Goal: Information Seeking & Learning: Learn about a topic

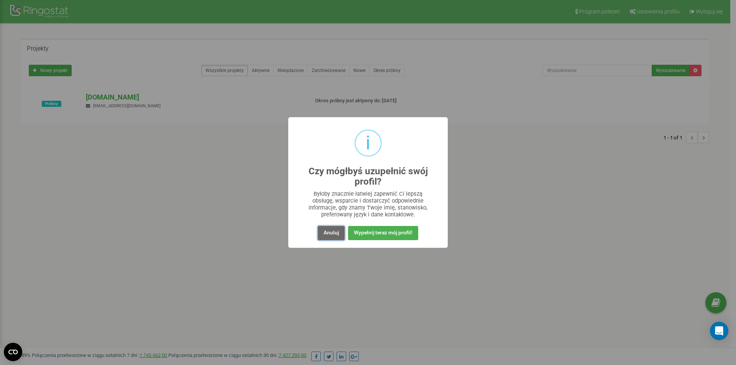
click at [334, 236] on button "Anuluj" at bounding box center [331, 233] width 27 height 14
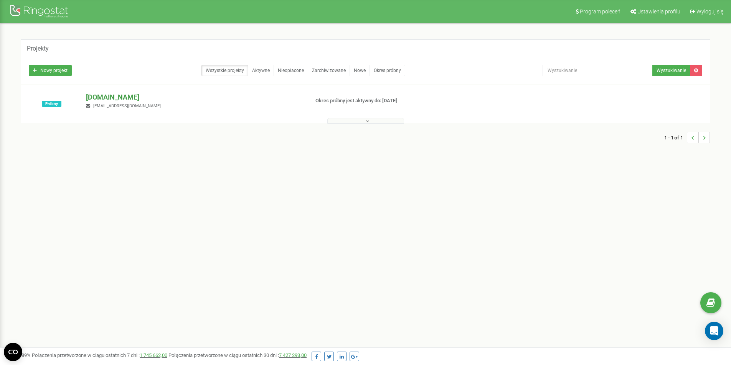
click at [110, 97] on p "[DOMAIN_NAME]" at bounding box center [194, 97] width 217 height 10
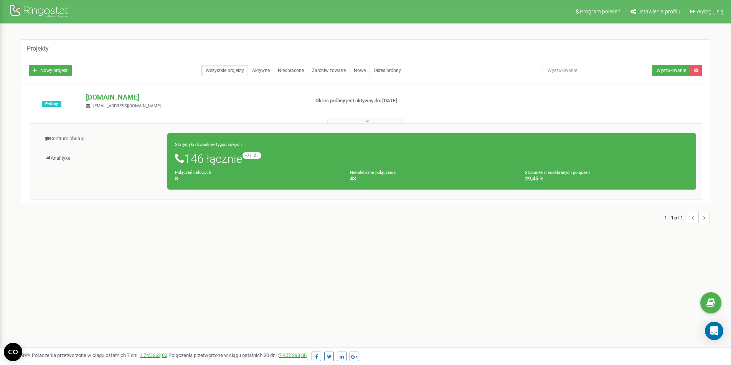
click at [367, 119] on icon at bounding box center [366, 120] width 3 height 5
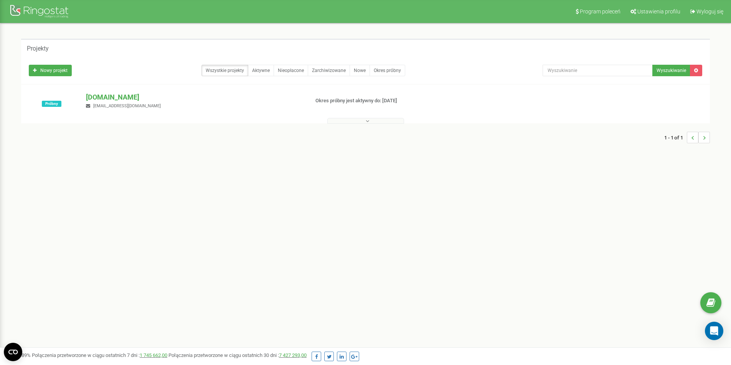
click at [367, 119] on icon at bounding box center [366, 120] width 3 height 5
click at [262, 67] on link "Aktywne" at bounding box center [261, 71] width 26 height 12
click at [235, 67] on link "Wszystkie projekty" at bounding box center [224, 71] width 47 height 12
click at [369, 121] on button at bounding box center [365, 121] width 77 height 6
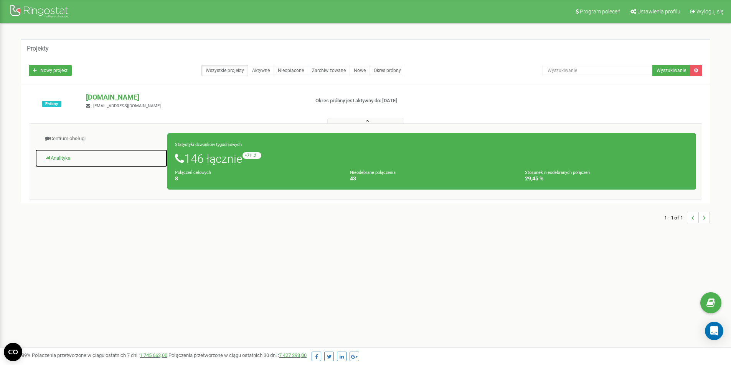
click at [63, 156] on link "Analityka" at bounding box center [101, 158] width 133 height 19
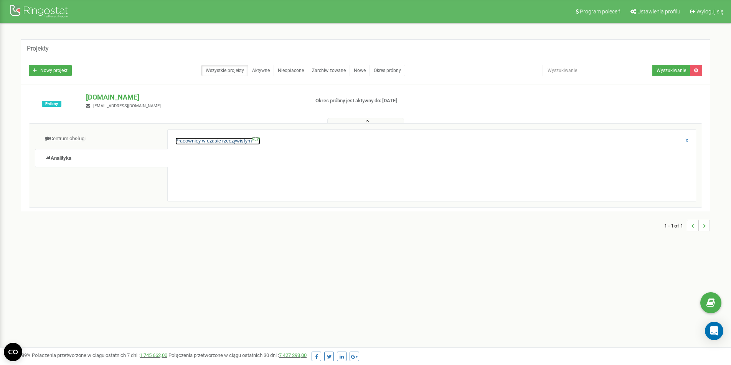
click at [231, 141] on link "Pracownicy w czasie rzeczywistym NEW" at bounding box center [217, 141] width 85 height 7
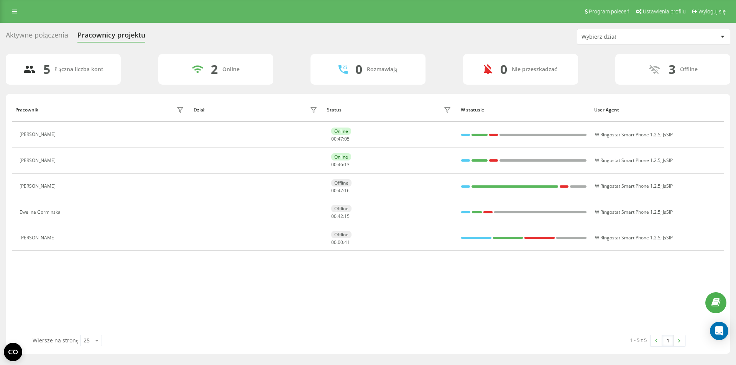
click at [46, 38] on div "Aktywne połączenia" at bounding box center [37, 37] width 63 height 12
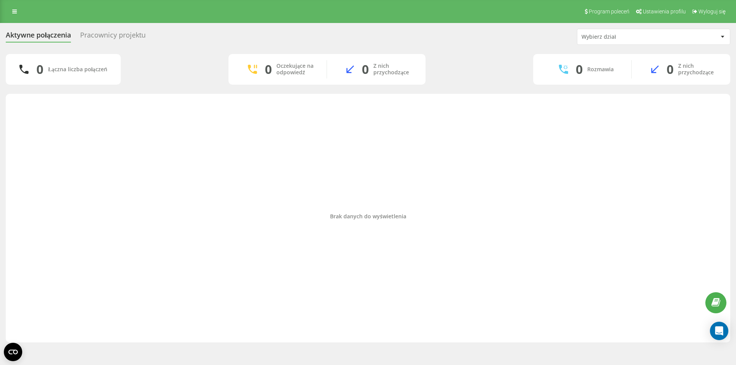
click at [16, 13] on icon at bounding box center [14, 11] width 5 height 5
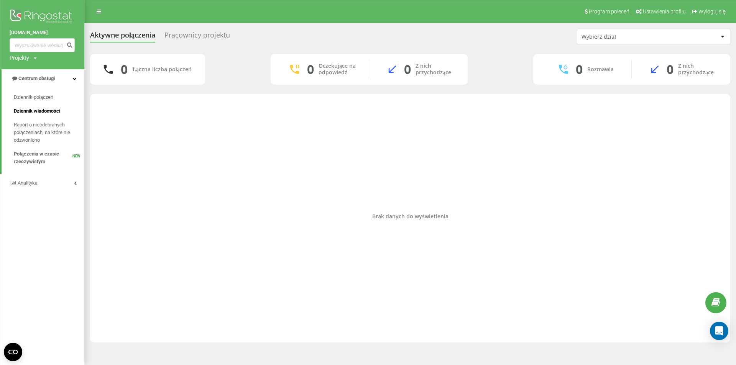
click at [48, 112] on span "Dziennik wiadomości" at bounding box center [37, 111] width 46 height 8
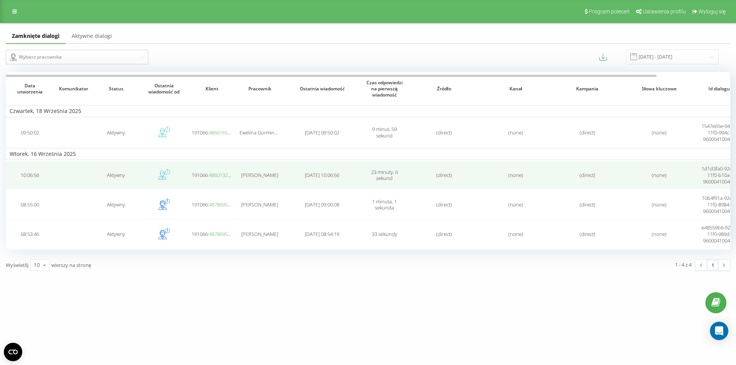
click at [268, 179] on td "[PERSON_NAME]" at bounding box center [260, 175] width 48 height 28
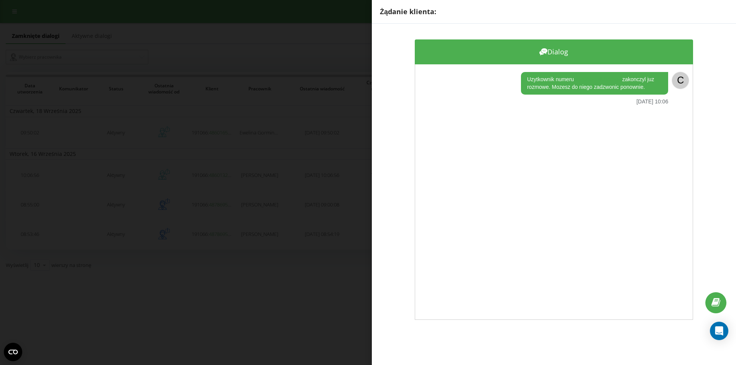
click at [209, 41] on div "Żądanie klienta: Dialog Uzytkownik numeru [PHONE_NUMBER] zakonczyl juz rozmowe.…" at bounding box center [368, 182] width 736 height 365
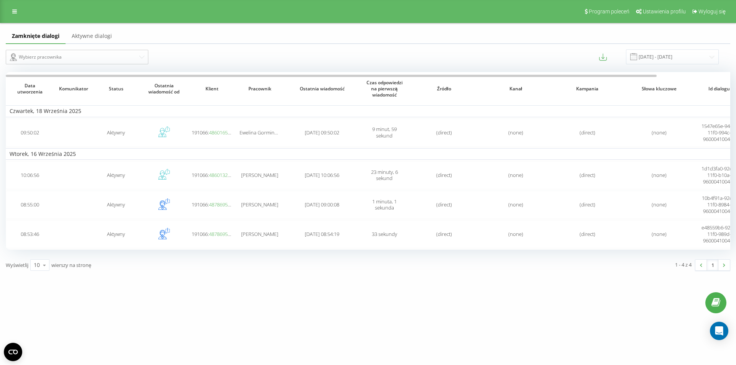
click at [83, 36] on link "Aktywne dialogi" at bounding box center [92, 36] width 53 height 15
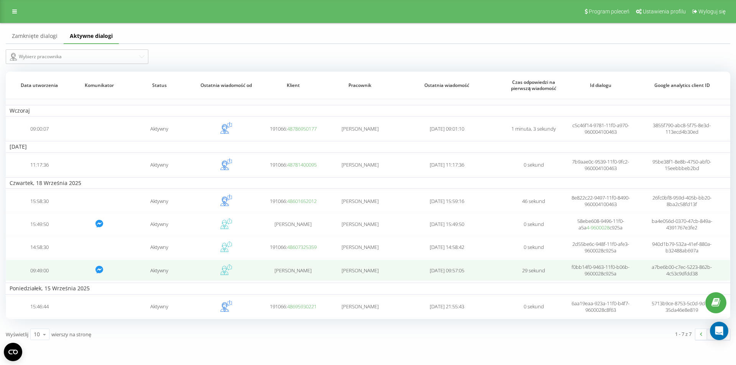
click at [365, 272] on span "[PERSON_NAME]" at bounding box center [360, 270] width 37 height 7
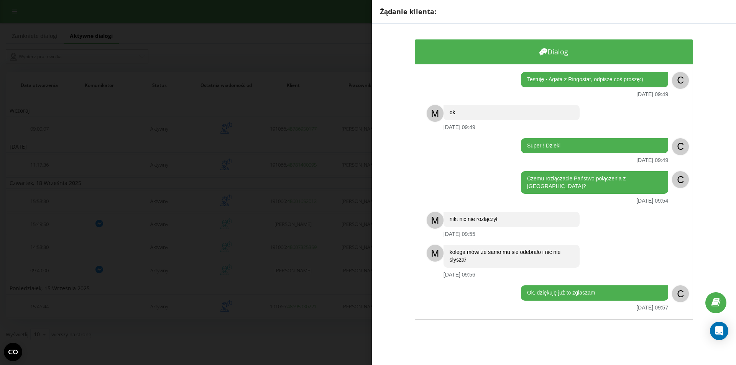
click at [194, 101] on div "Żądanie klienta: Dialog Testuję - Agata z Ringostat, odpisze coś proszę:) [DATE…" at bounding box center [368, 182] width 736 height 365
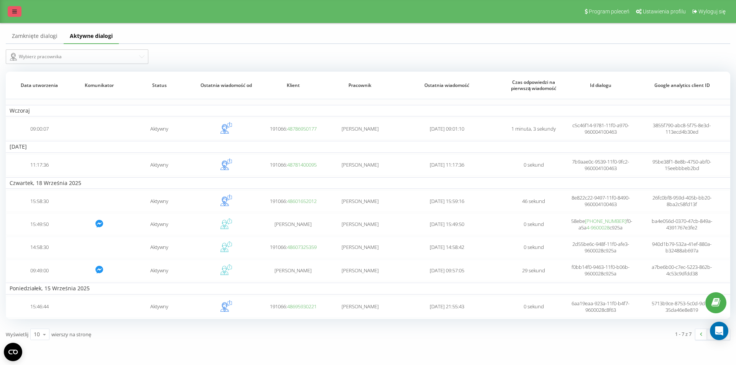
click at [9, 12] on link at bounding box center [15, 11] width 14 height 11
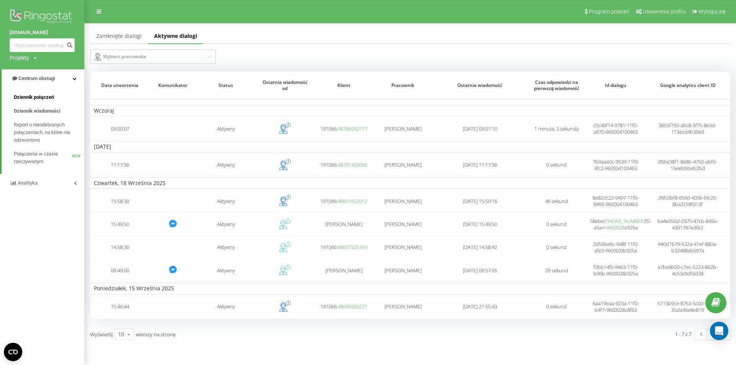
click at [33, 100] on span "Dziennik połączeń" at bounding box center [34, 98] width 40 height 8
click at [29, 186] on span "Analityka" at bounding box center [28, 183] width 21 height 6
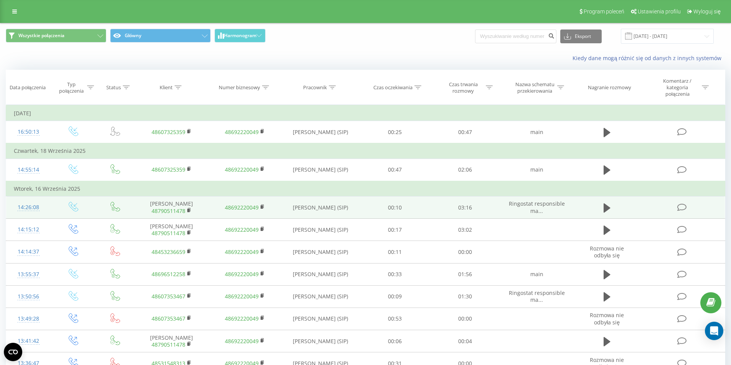
click at [678, 209] on icon at bounding box center [682, 208] width 10 height 8
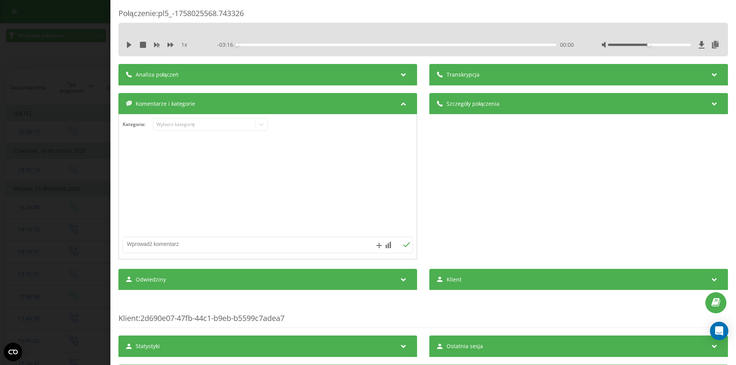
click at [539, 79] on div "Transkrypcja" at bounding box center [579, 74] width 299 height 21
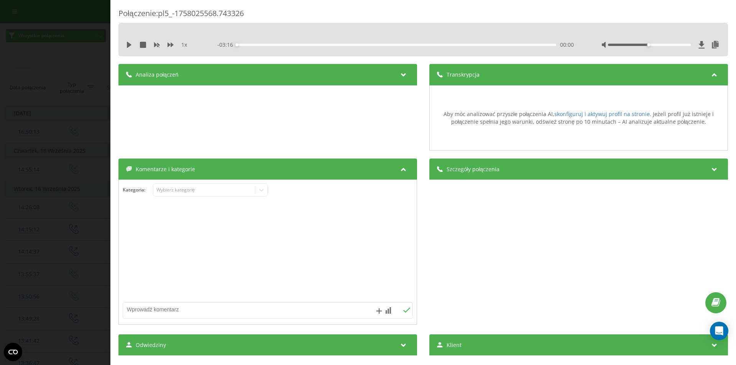
click at [539, 79] on div "Transkrypcja" at bounding box center [579, 74] width 299 height 21
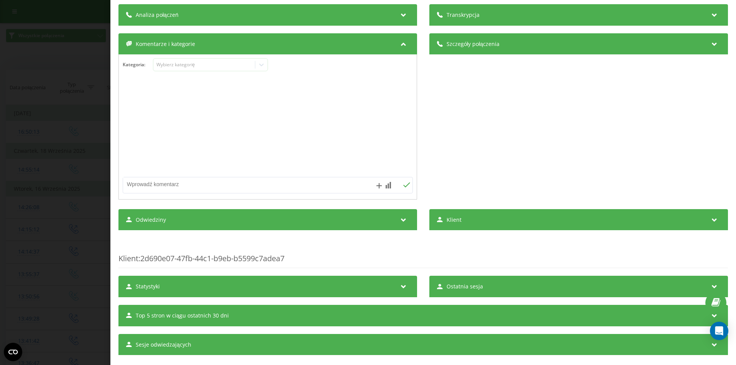
scroll to position [73, 0]
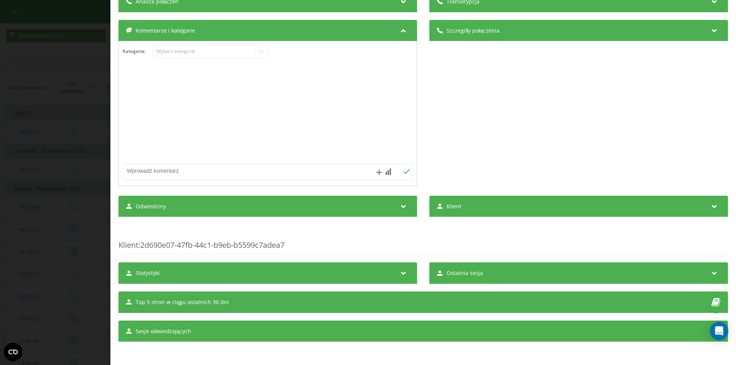
click at [371, 275] on div "Statystyki" at bounding box center [267, 273] width 299 height 21
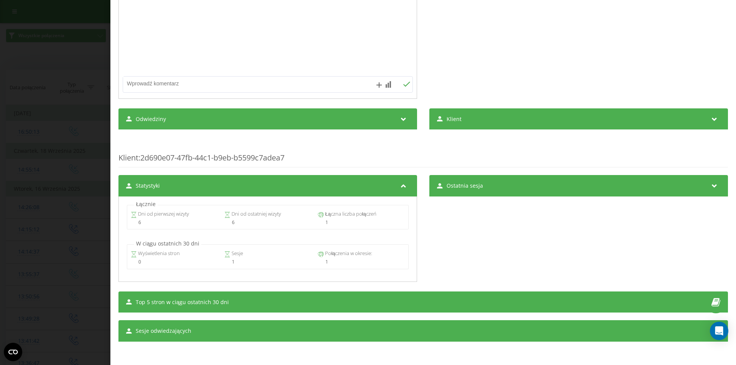
click at [346, 188] on div "Statystyki" at bounding box center [267, 185] width 299 height 21
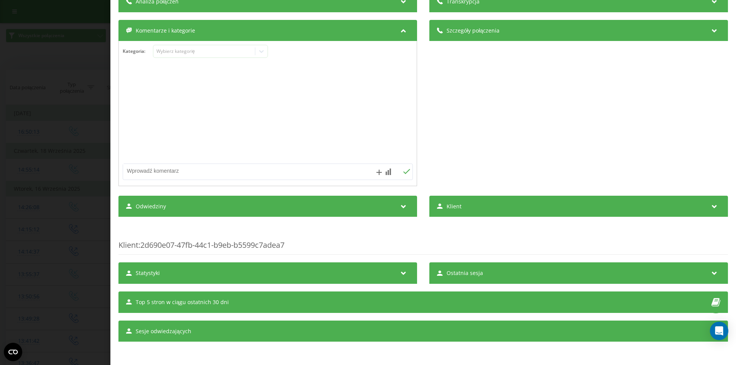
click at [487, 279] on div "Ostatnia sesja" at bounding box center [579, 273] width 299 height 21
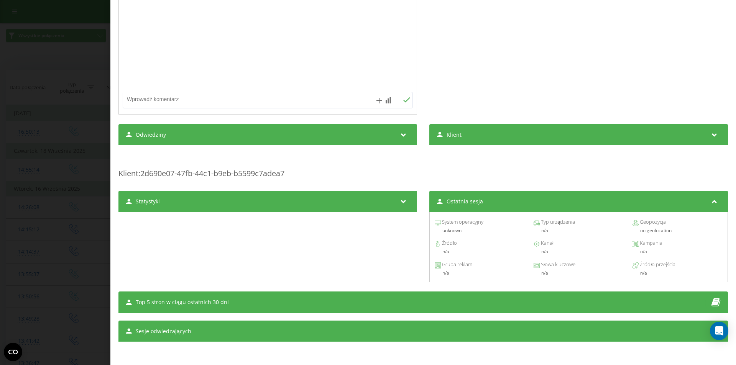
click at [499, 206] on div "Ostatnia sesja" at bounding box center [579, 201] width 299 height 21
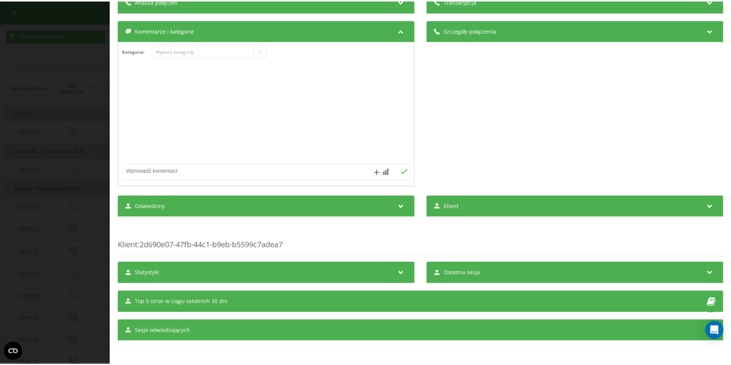
scroll to position [0, 0]
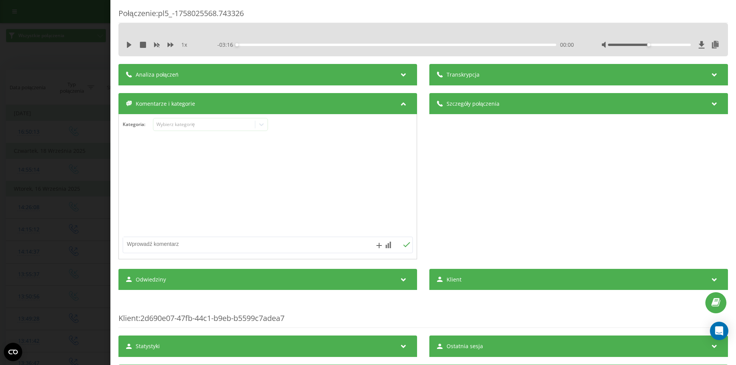
click at [489, 102] on span "Szczegóły połączenia" at bounding box center [473, 104] width 53 height 8
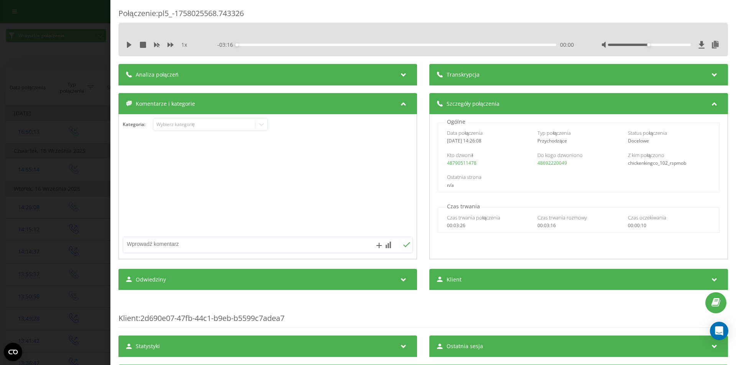
click at [489, 102] on span "Szczegóły połączenia" at bounding box center [473, 104] width 53 height 8
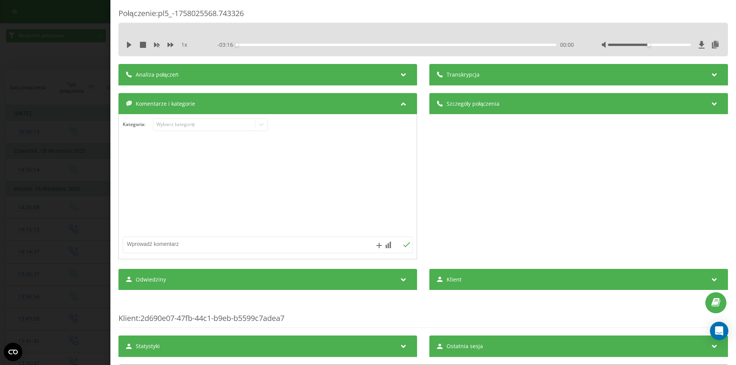
click at [66, 46] on div "Połączenie : pl5_-1758025568.743326 1 x - 03:16 00:00 00:00 Transkrypcja Aby mó…" at bounding box center [368, 182] width 736 height 365
